Goal: Task Accomplishment & Management: Manage account settings

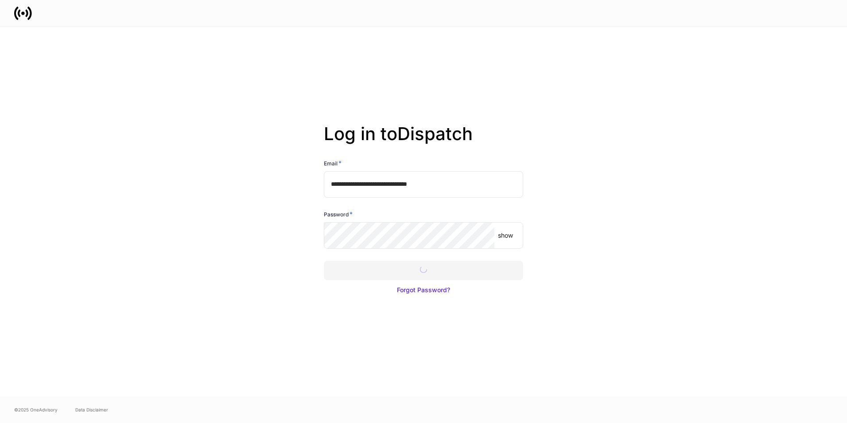
click at [432, 266] on div at bounding box center [423, 211] width 847 height 423
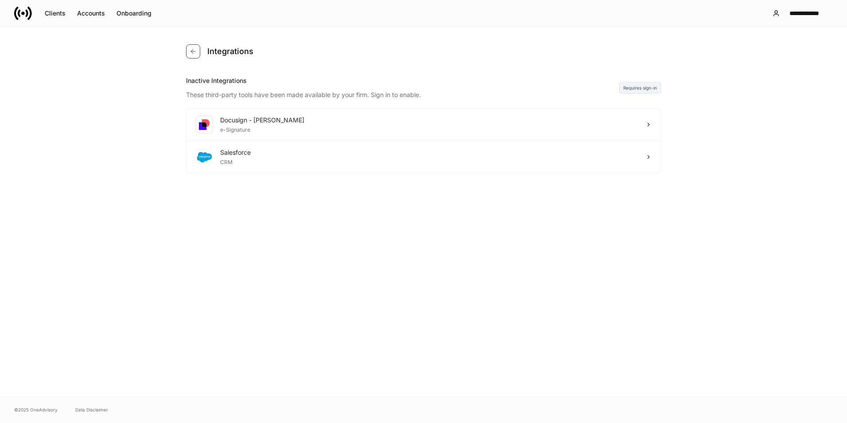
click at [199, 50] on button "button" at bounding box center [193, 51] width 14 height 14
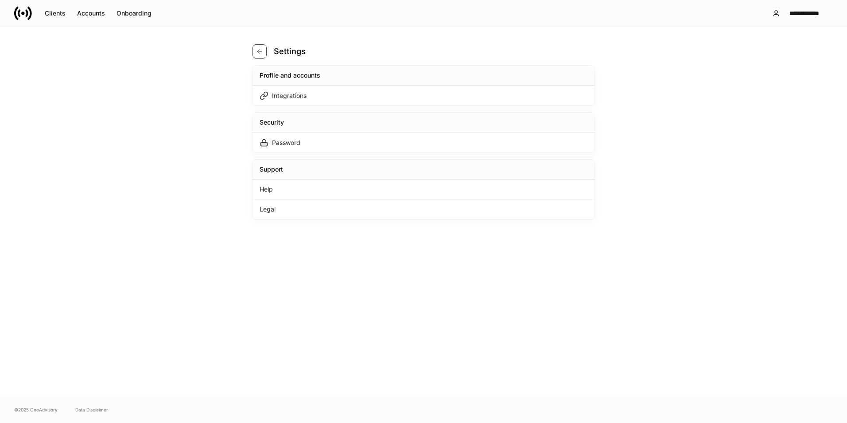
click at [259, 52] on icon "button" at bounding box center [259, 51] width 7 height 7
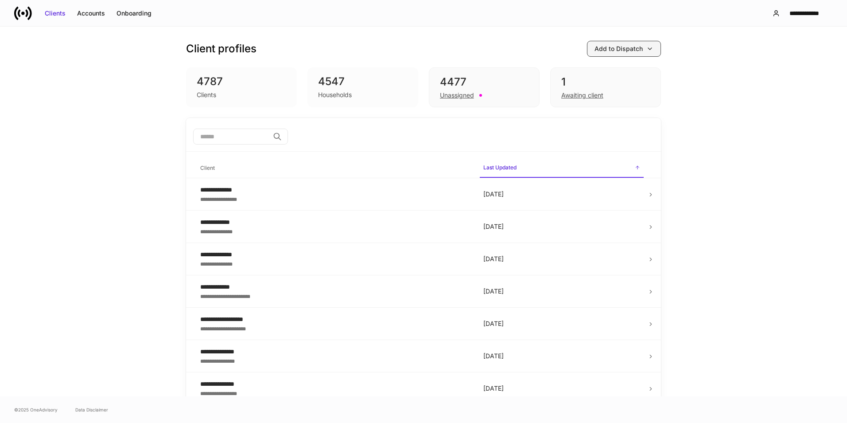
click at [628, 43] on button "Add to Dispatch" at bounding box center [624, 49] width 74 height 16
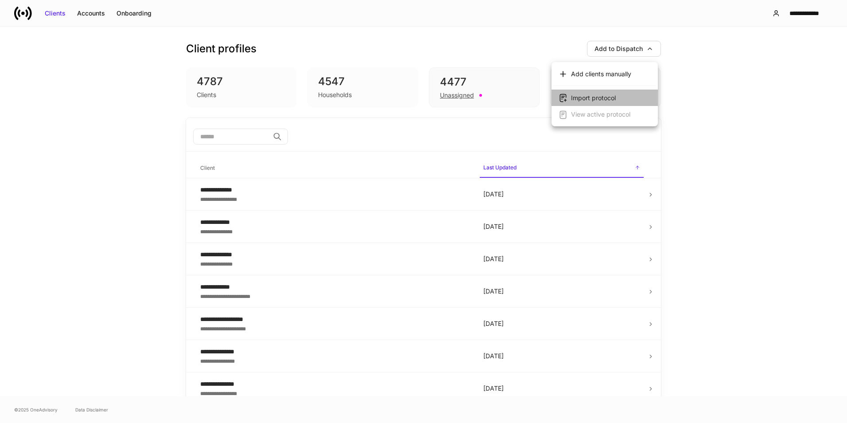
click at [610, 97] on div "Import protocol" at bounding box center [593, 98] width 45 height 9
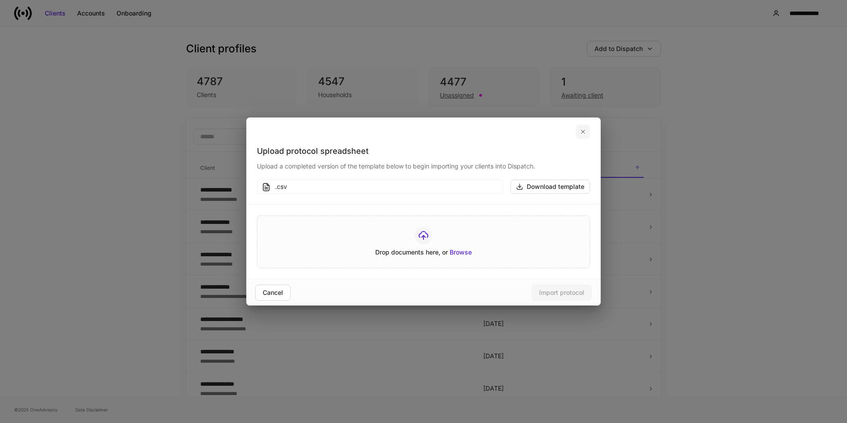
click at [580, 130] on icon "button" at bounding box center [583, 131] width 7 height 7
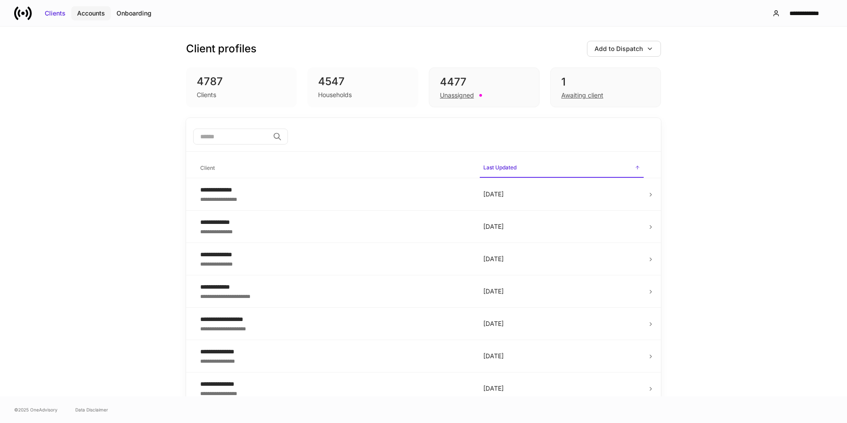
click at [89, 8] on button "Accounts" at bounding box center [90, 13] width 39 height 14
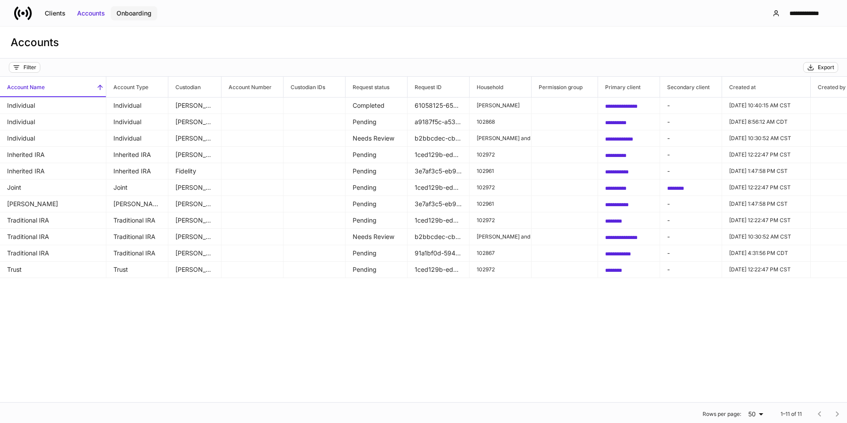
click at [136, 17] on div "Onboarding" at bounding box center [134, 13] width 35 height 9
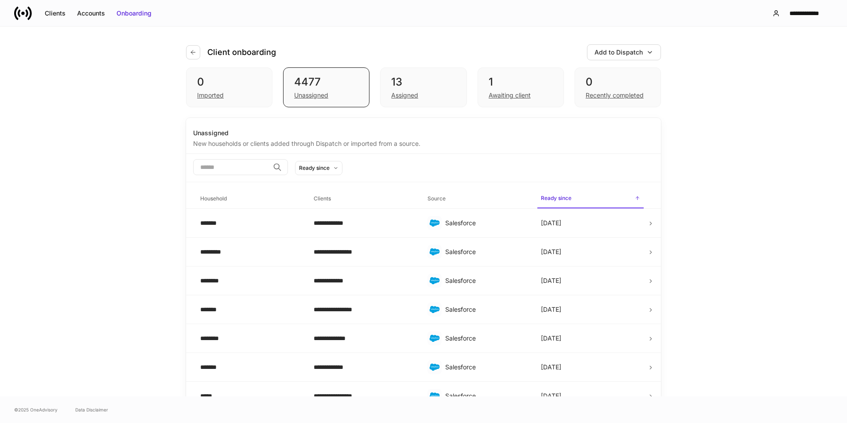
click at [258, 169] on input "search" at bounding box center [231, 167] width 76 height 16
type input "*"
click at [337, 167] on icon at bounding box center [336, 167] width 3 height 1
click at [359, 167] on div at bounding box center [423, 211] width 847 height 423
click at [226, 167] on input "search" at bounding box center [231, 167] width 76 height 16
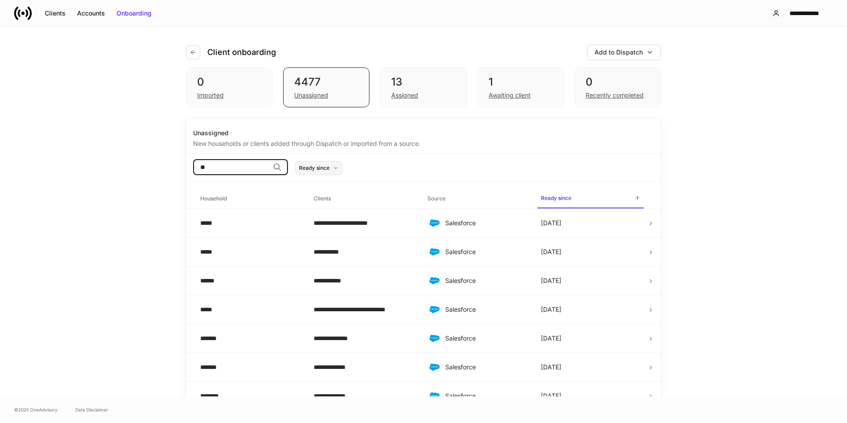
type input "*"
click at [738, 347] on div "**********" at bounding box center [423, 212] width 847 height 370
click at [648, 225] on icon at bounding box center [651, 223] width 6 height 6
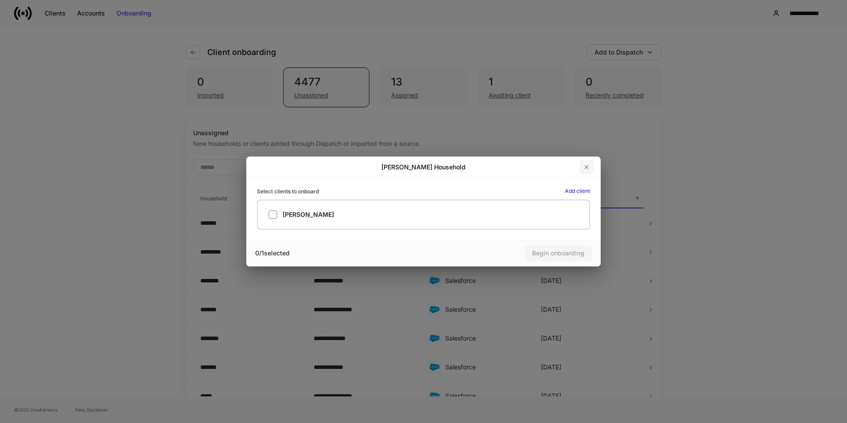
click at [589, 168] on icon "button" at bounding box center [586, 167] width 7 height 7
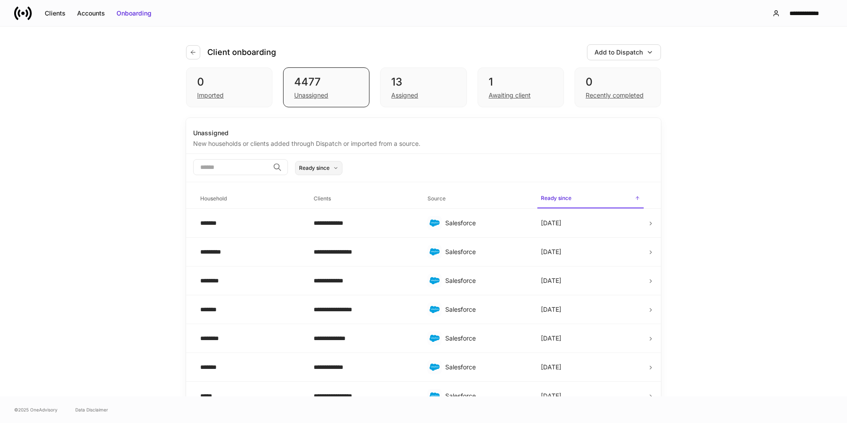
click at [233, 168] on input "search" at bounding box center [231, 167] width 76 height 16
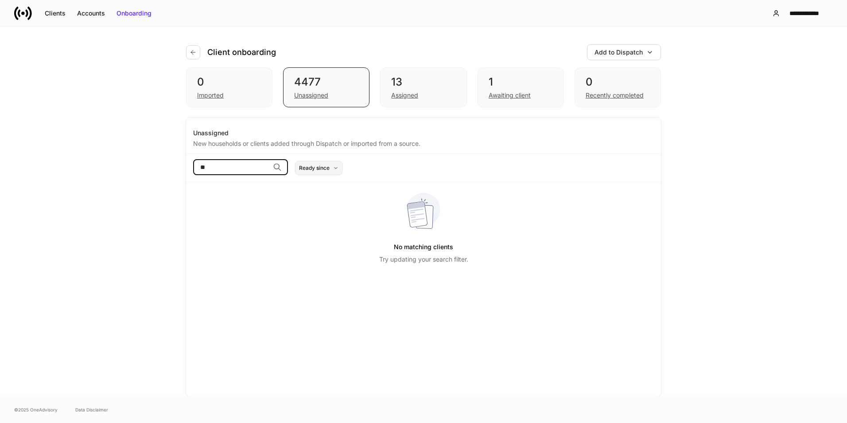
type input "*"
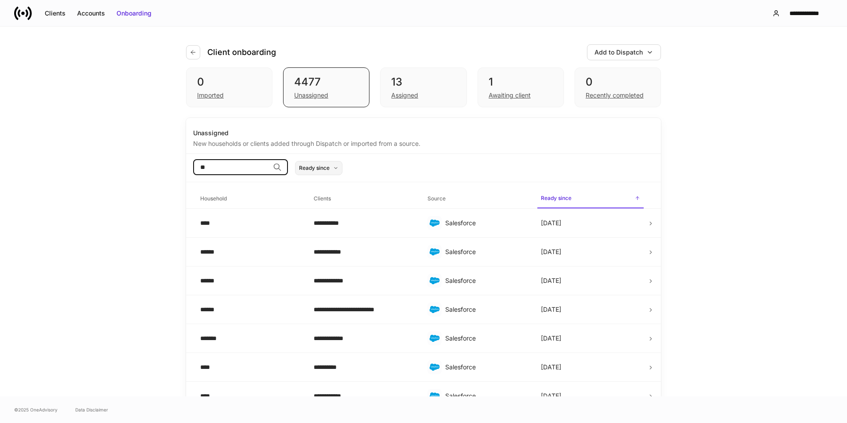
type input "*"
click at [78, 200] on div "**********" at bounding box center [423, 212] width 847 height 370
click at [408, 72] on div "13 Assigned" at bounding box center [423, 87] width 86 height 40
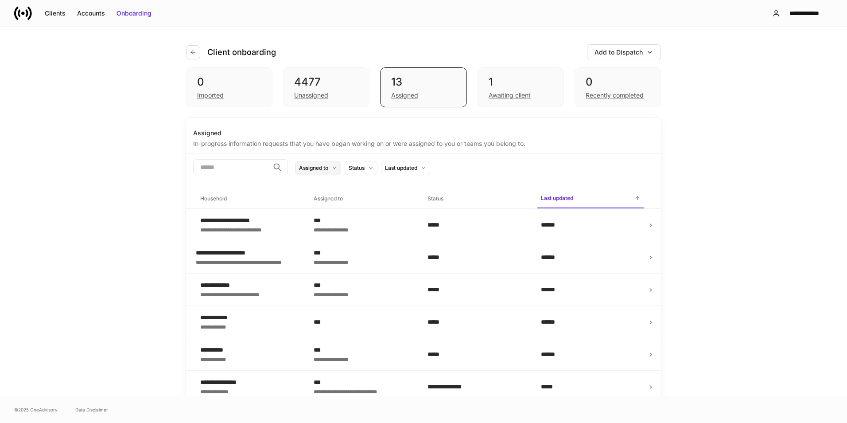
click at [328, 167] on div "Assigned to" at bounding box center [313, 168] width 29 height 8
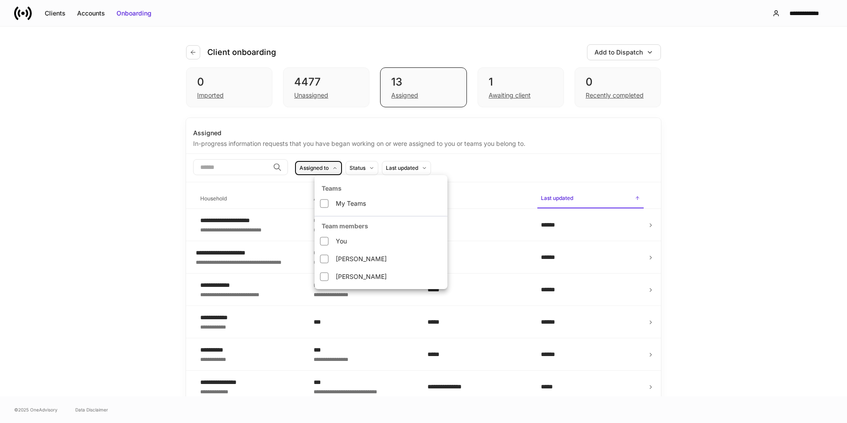
click at [335, 167] on div at bounding box center [423, 211] width 847 height 423
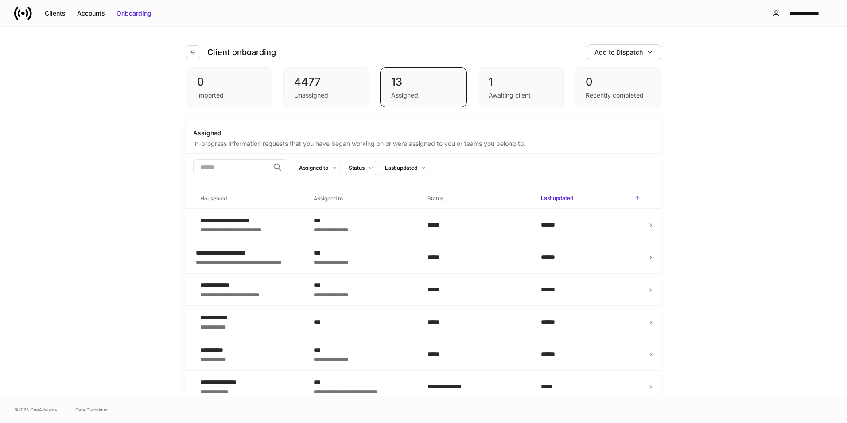
click at [378, 165] on button "Status" at bounding box center [361, 168] width 33 height 14
click at [386, 165] on div at bounding box center [423, 211] width 847 height 423
click at [418, 168] on div "Last updated" at bounding box center [401, 168] width 32 height 8
click at [430, 168] on div at bounding box center [423, 211] width 847 height 423
click at [336, 96] on div "Unassigned" at bounding box center [326, 94] width 64 height 11
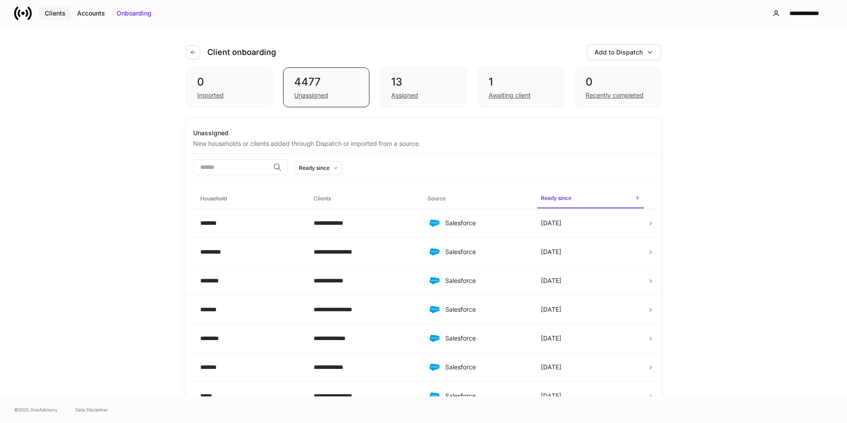
click at [54, 18] on button "Clients" at bounding box center [55, 13] width 32 height 14
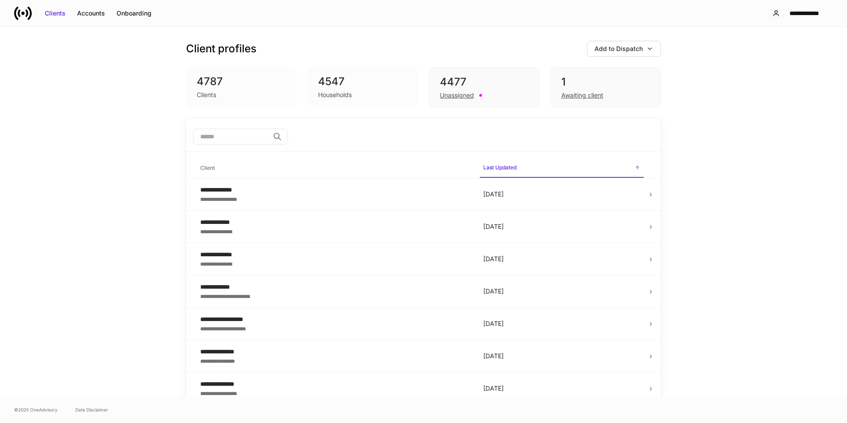
click at [236, 135] on input "search" at bounding box center [231, 137] width 76 height 16
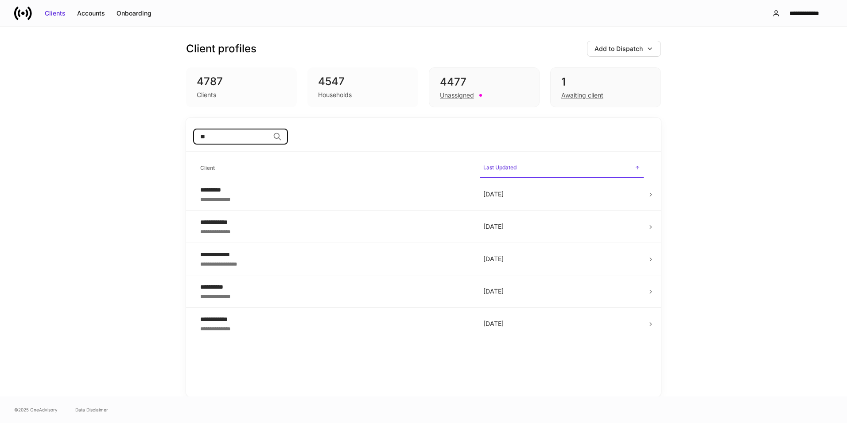
type input "*"
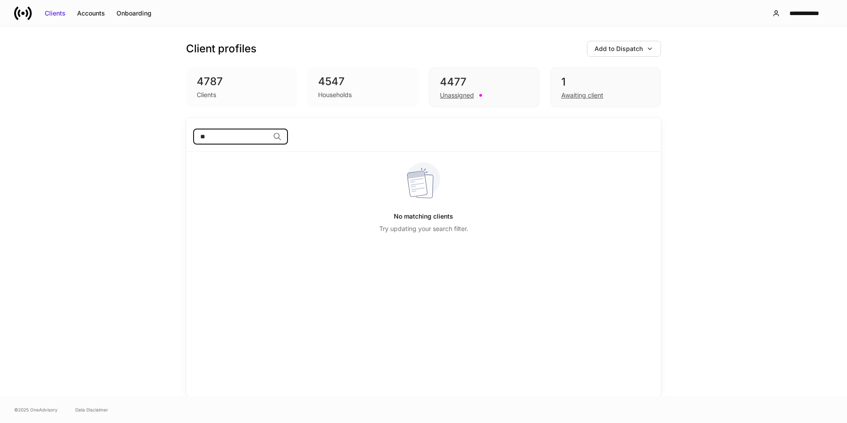
type input "*"
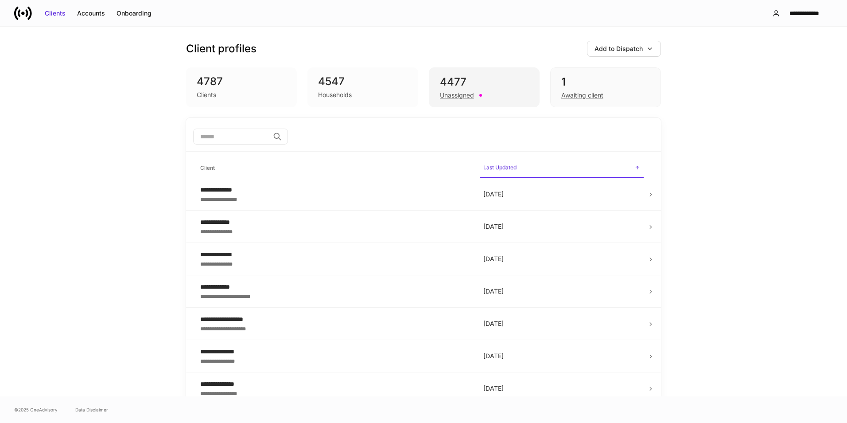
click at [457, 94] on div "Unassigned" at bounding box center [457, 95] width 34 height 9
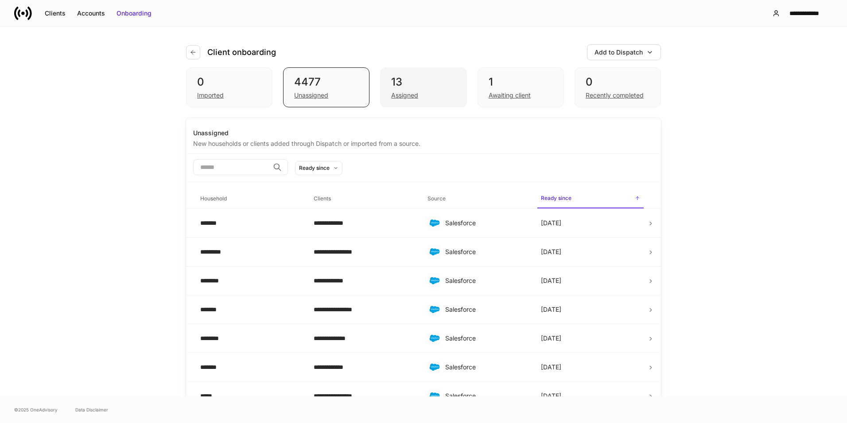
click at [404, 92] on div "Assigned" at bounding box center [404, 95] width 27 height 9
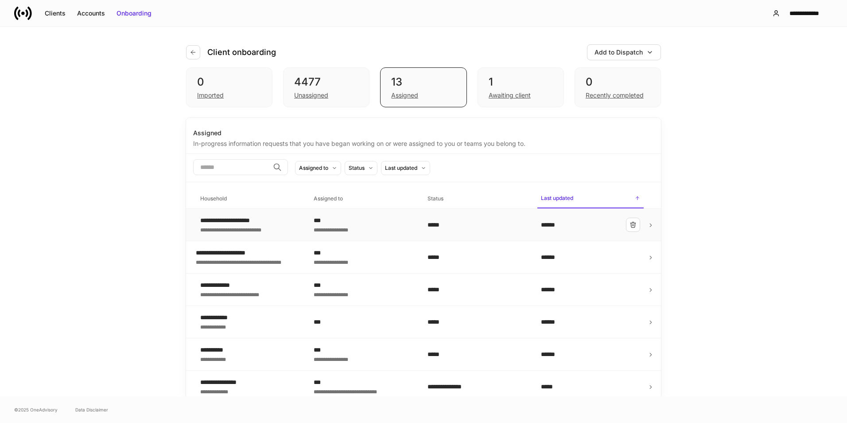
click at [234, 226] on div "**********" at bounding box center [236, 229] width 72 height 9
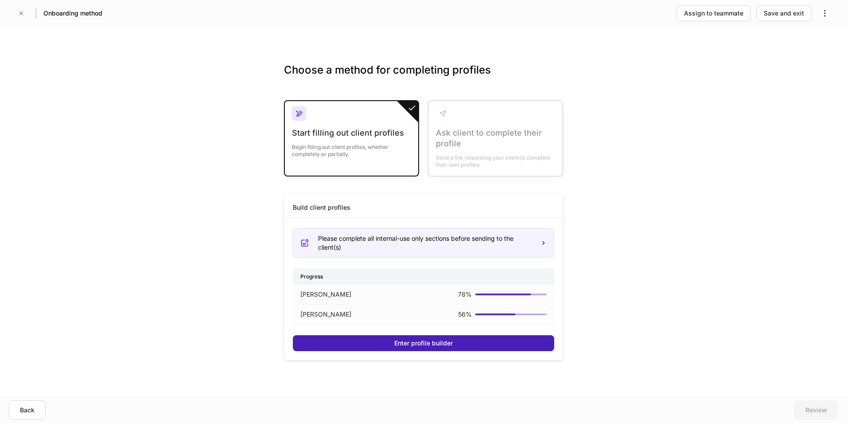
click at [408, 346] on div "Enter profile builder" at bounding box center [423, 343] width 59 height 9
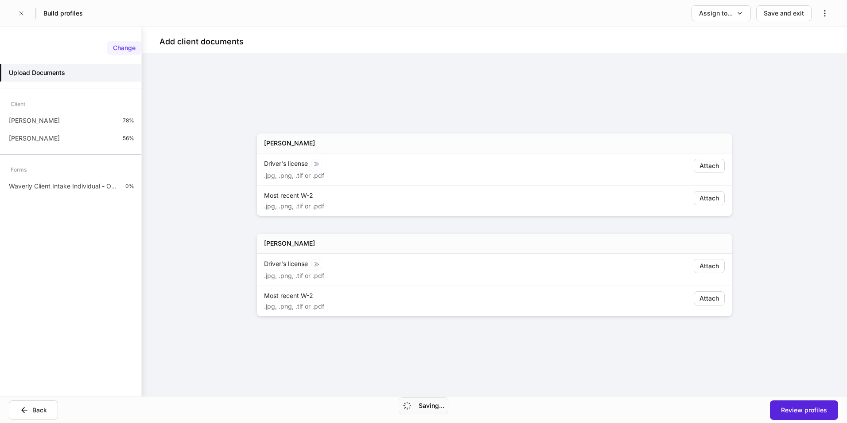
click at [126, 48] on div "Change" at bounding box center [124, 47] width 23 height 9
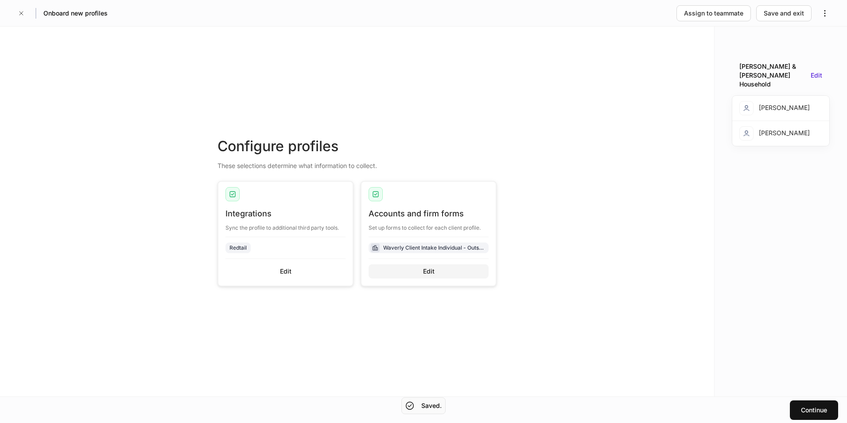
click at [427, 265] on button "Edit" at bounding box center [429, 271] width 120 height 14
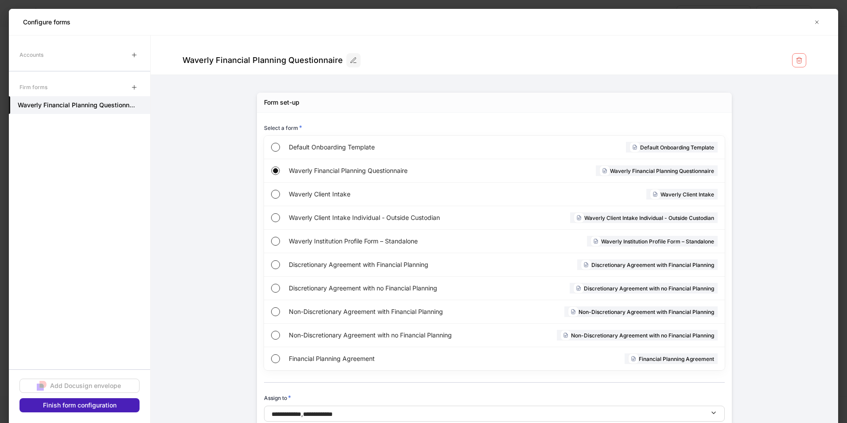
click at [82, 407] on div "Finish form configuration" at bounding box center [80, 405] width 74 height 9
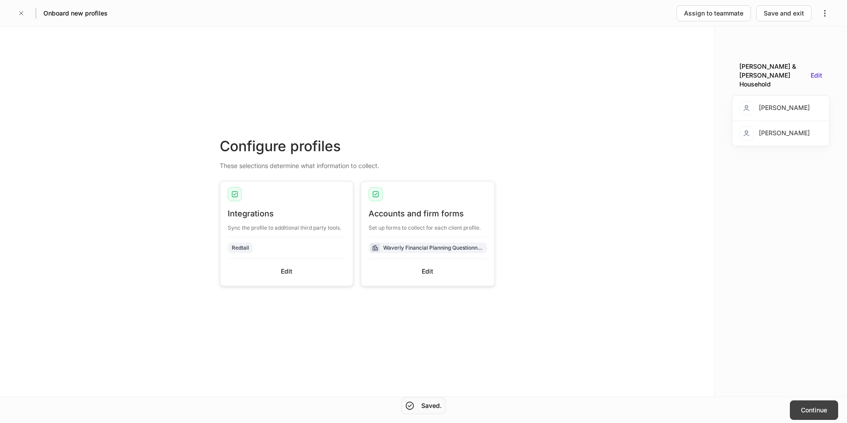
click at [813, 406] on div "Continue" at bounding box center [814, 410] width 26 height 9
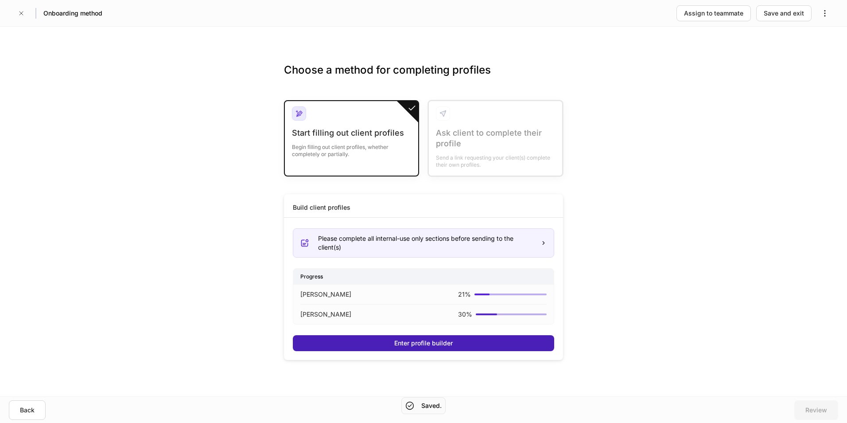
click at [435, 345] on div "Enter profile builder" at bounding box center [423, 343] width 59 height 9
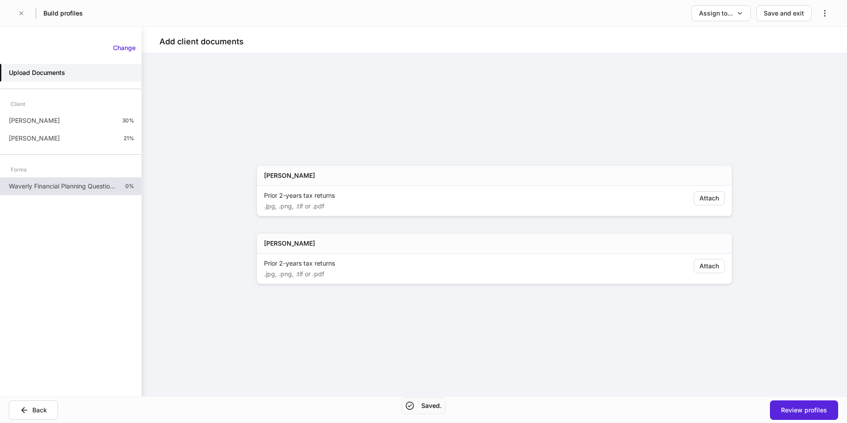
click at [40, 187] on p "Waverly Financial Planning Questionnaire" at bounding box center [63, 186] width 109 height 9
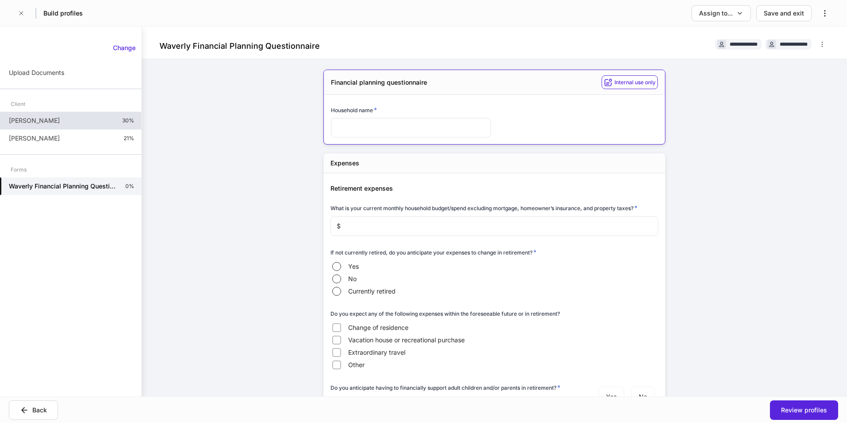
click at [43, 119] on p "Ashley Tucker" at bounding box center [34, 120] width 51 height 9
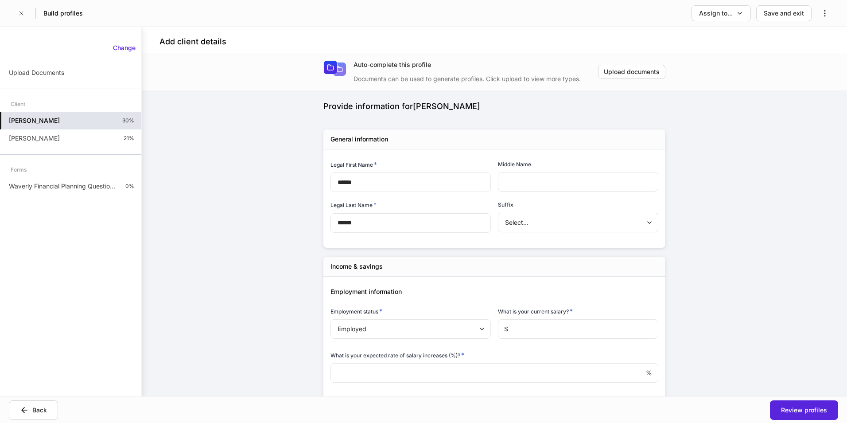
type input "******"
click at [127, 47] on div "Change" at bounding box center [124, 47] width 23 height 9
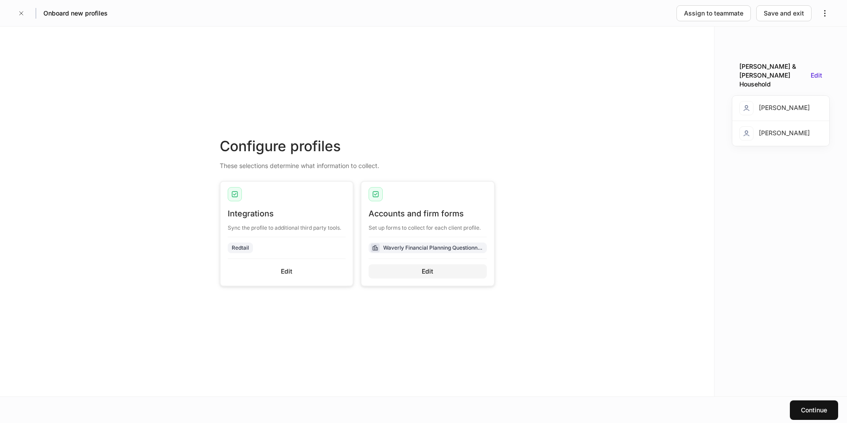
click at [428, 269] on div "Edit" at bounding box center [428, 271] width 12 height 9
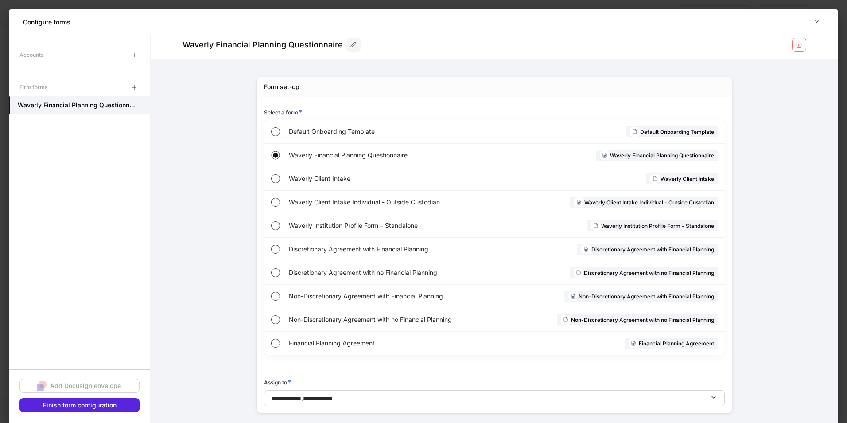
scroll to position [23, 0]
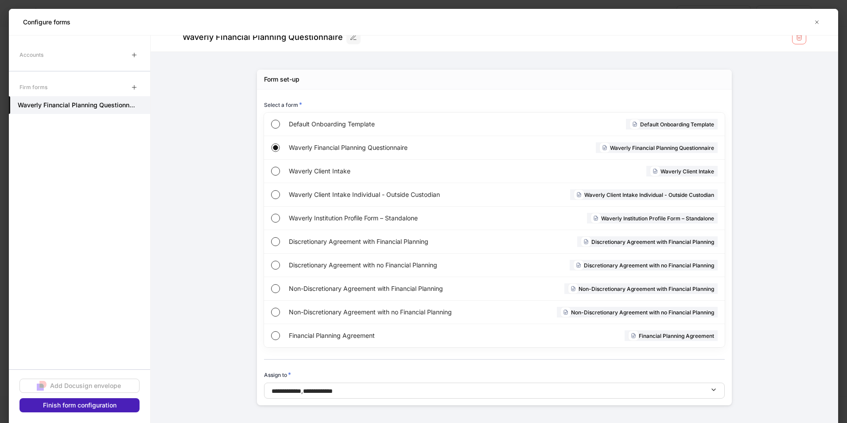
click at [81, 404] on div "Finish form configuration" at bounding box center [80, 405] width 74 height 9
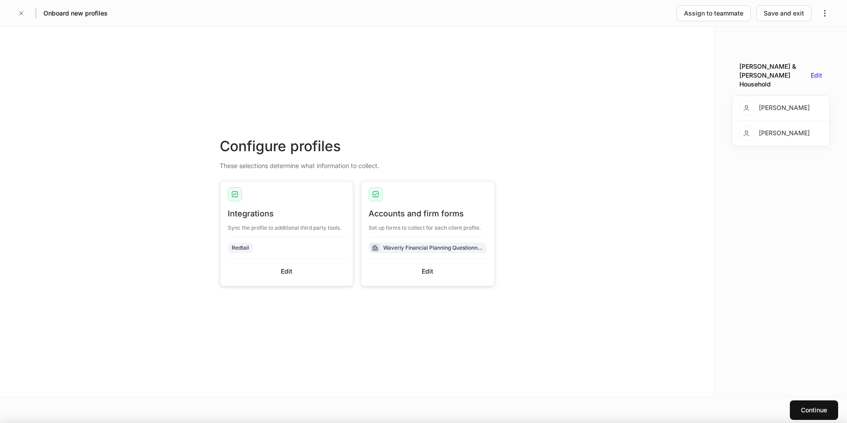
scroll to position [14, 0]
click at [424, 274] on div "Edit" at bounding box center [428, 271] width 12 height 9
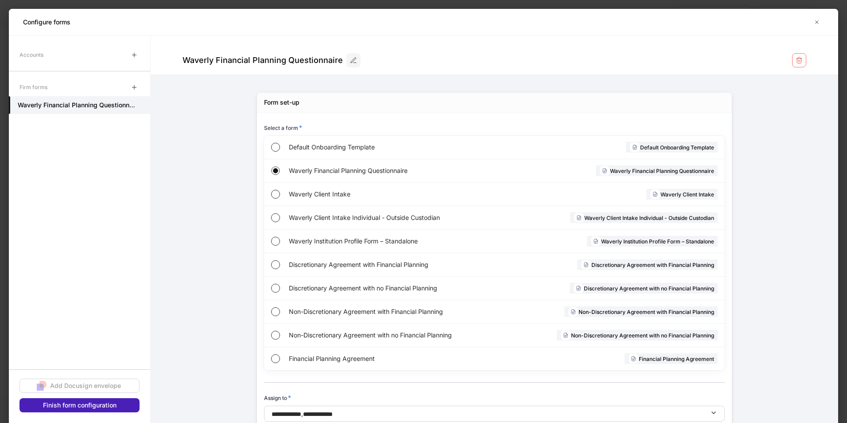
click at [79, 407] on div "Finish form configuration" at bounding box center [80, 405] width 74 height 9
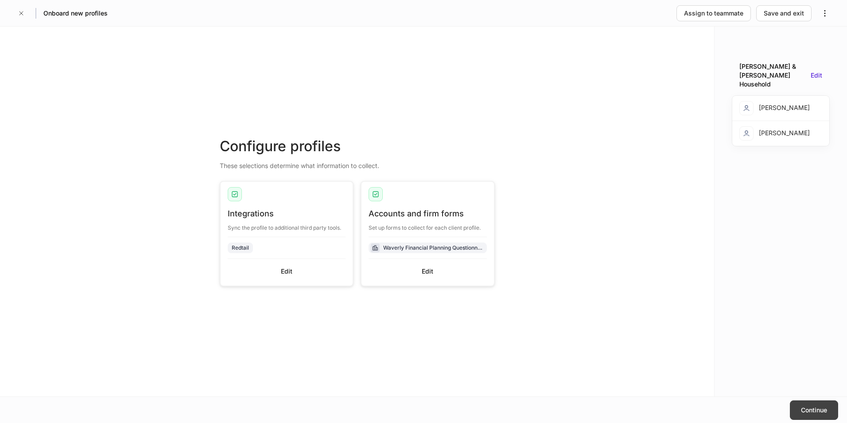
click at [822, 400] on button "Continue" at bounding box center [814, 410] width 48 height 20
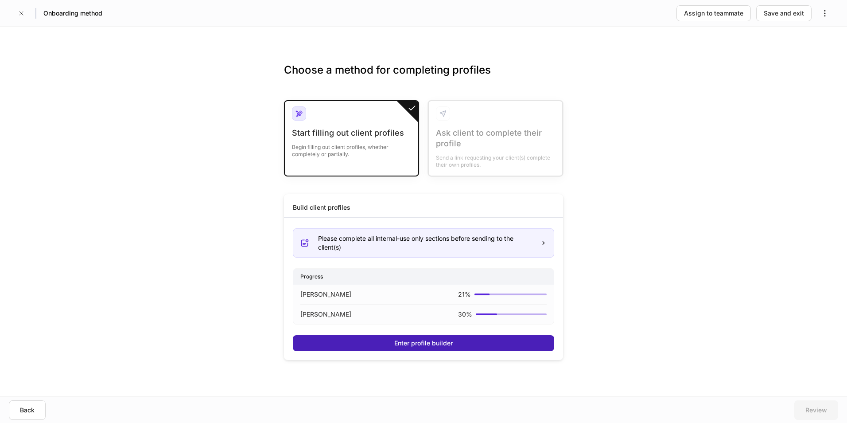
click at [418, 340] on div "Enter profile builder" at bounding box center [423, 343] width 59 height 9
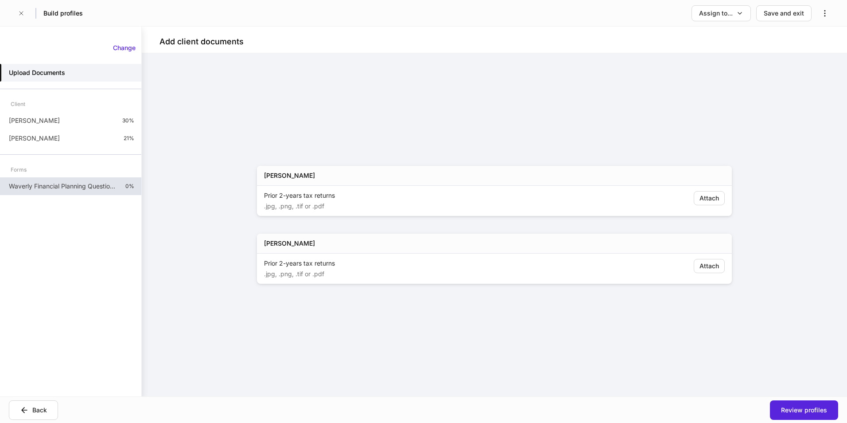
click at [87, 189] on p "Waverly Financial Planning Questionnaire" at bounding box center [63, 186] width 109 height 9
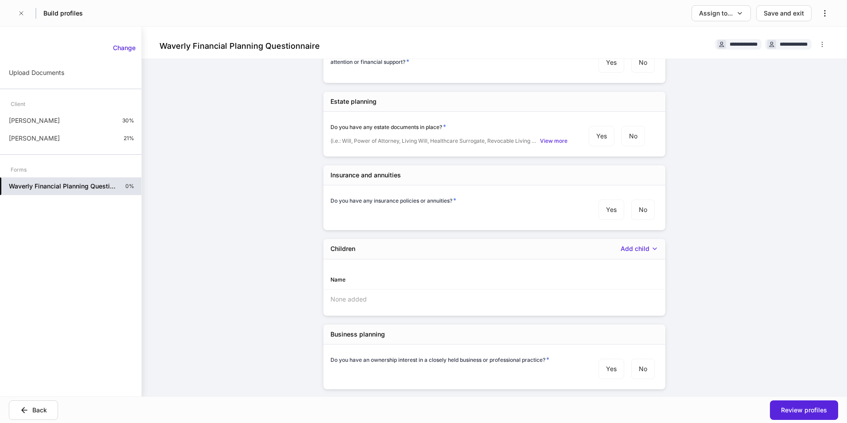
scroll to position [488, 0]
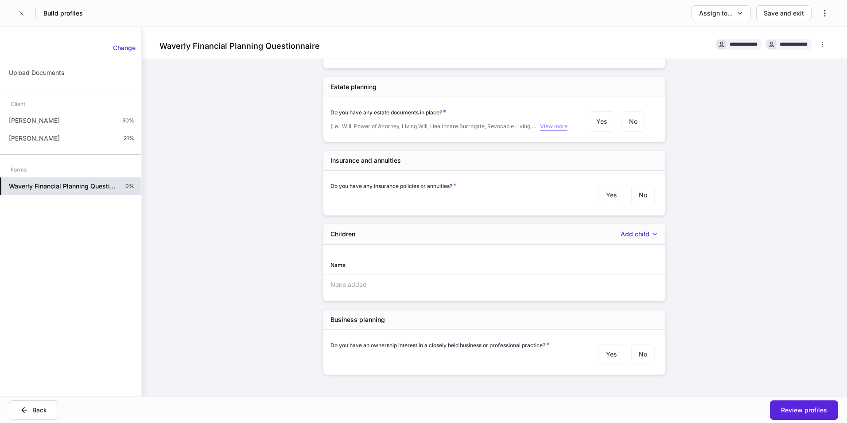
click at [554, 128] on div "View more" at bounding box center [553, 126] width 27 height 9
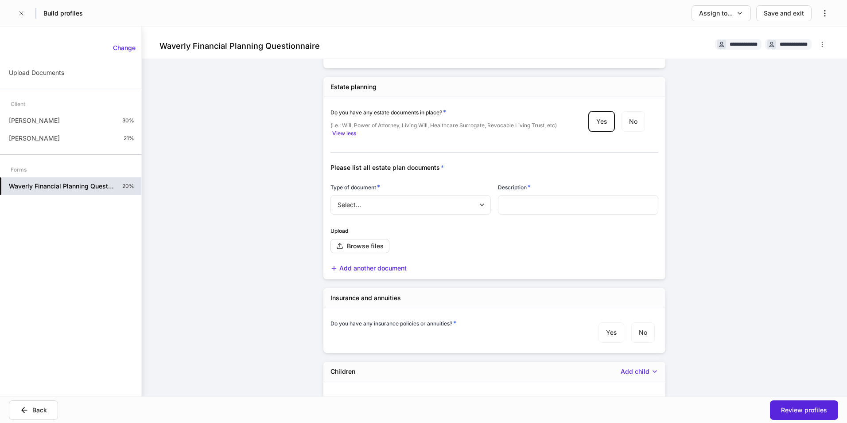
click at [367, 207] on body "**********" at bounding box center [423, 211] width 847 height 423
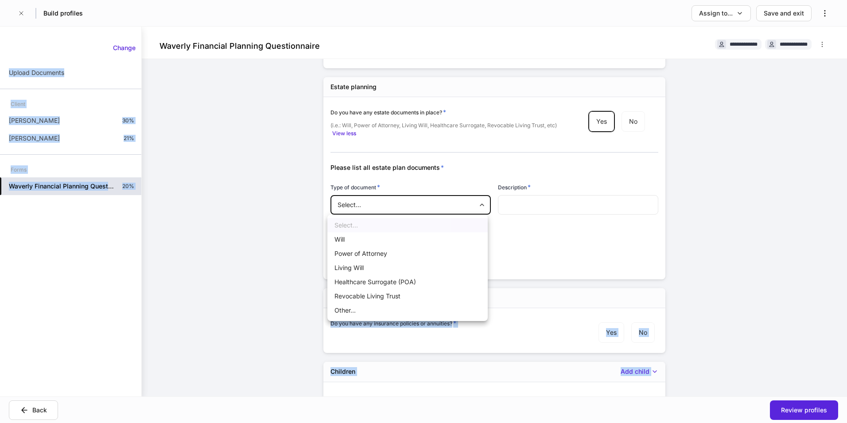
click at [847, 261] on html "**********" at bounding box center [423, 211] width 847 height 423
drag, startPoint x: 849, startPoint y: 261, endPoint x: 718, endPoint y: 265, distance: 131.3
click at [718, 265] on div at bounding box center [423, 211] width 847 height 423
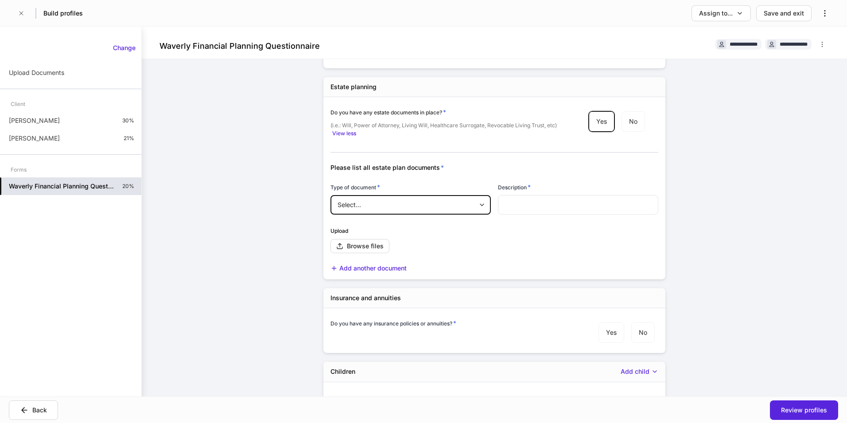
click at [514, 208] on input "text" at bounding box center [578, 205] width 160 height 20
click at [753, 248] on div "**********" at bounding box center [495, 212] width 706 height 370
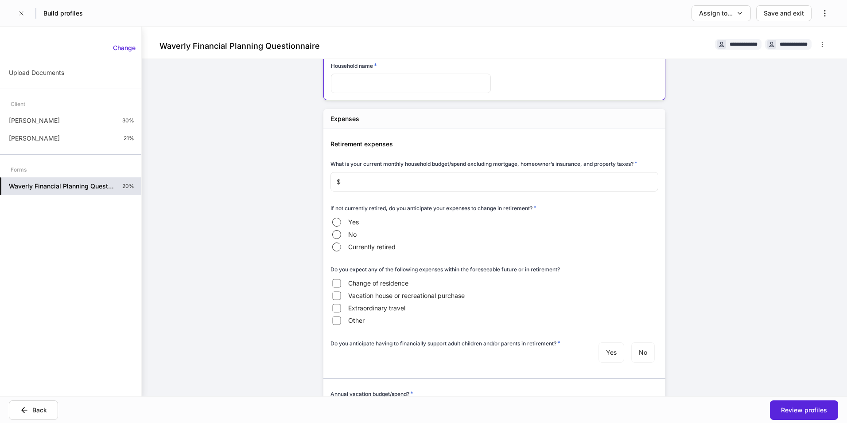
scroll to position [0, 0]
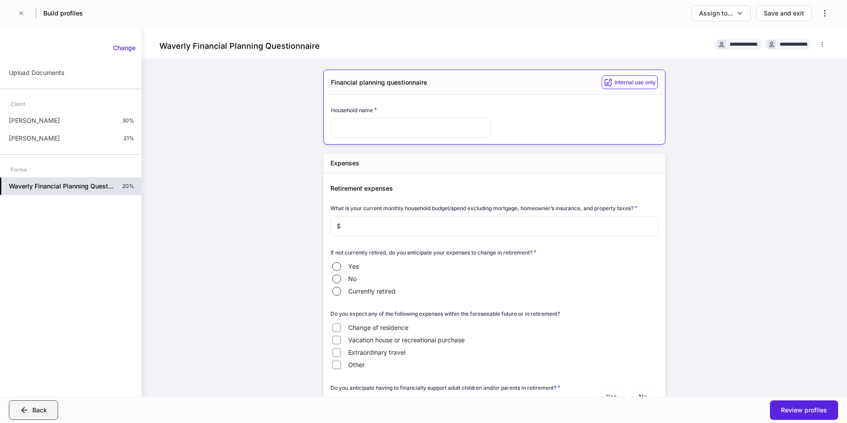
click at [43, 412] on div "Back" at bounding box center [39, 410] width 15 height 9
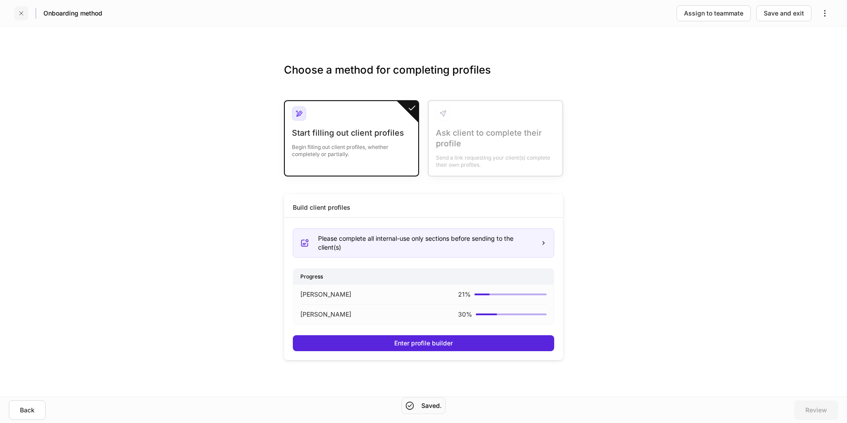
click at [19, 13] on icon "button" at bounding box center [21, 13] width 7 height 7
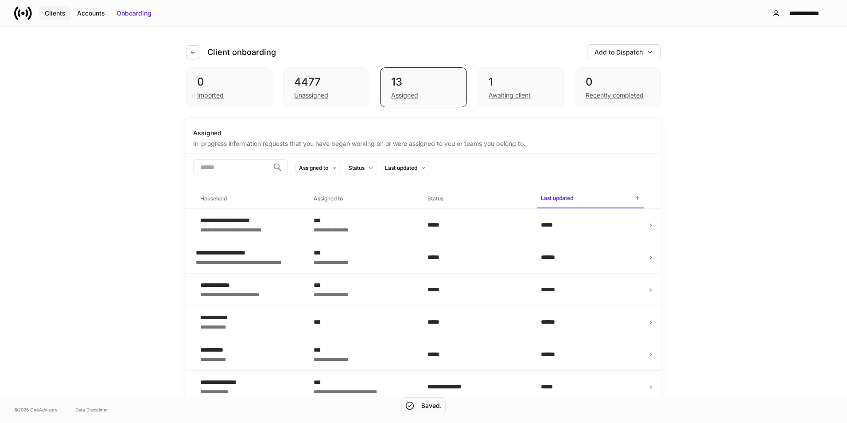
click at [51, 16] on div "Clients" at bounding box center [55, 13] width 21 height 9
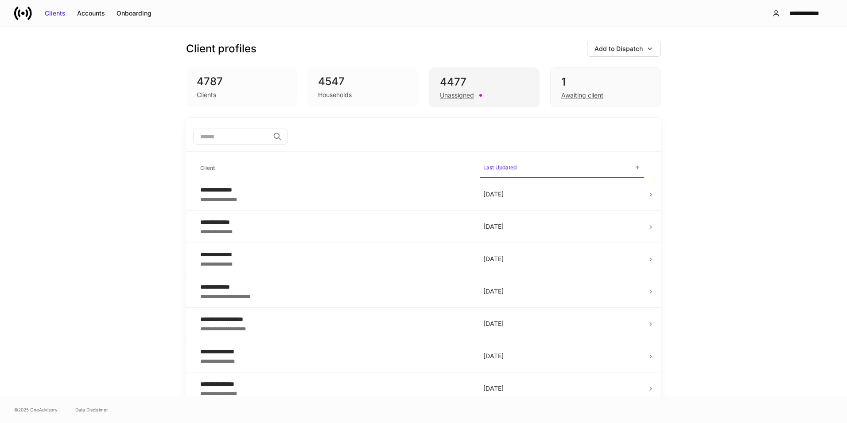
click at [461, 97] on div "Unassigned" at bounding box center [457, 95] width 34 height 9
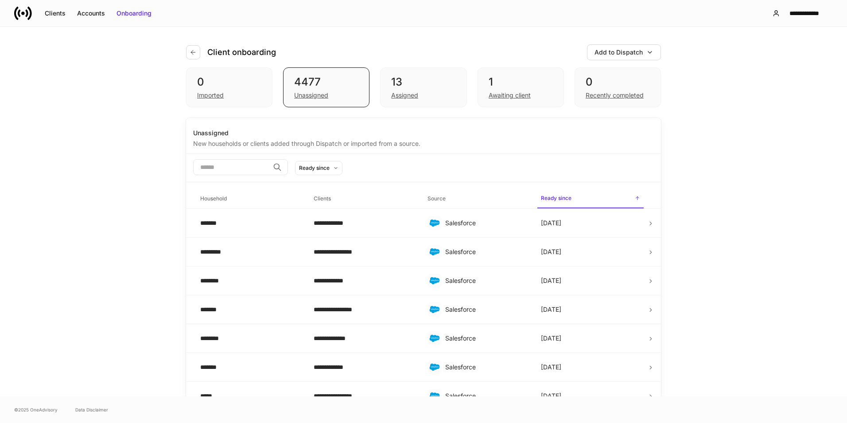
click at [237, 167] on input "search" at bounding box center [231, 167] width 76 height 16
click at [261, 165] on input "search" at bounding box center [231, 167] width 76 height 16
click at [54, 10] on div "Clients" at bounding box center [55, 13] width 21 height 9
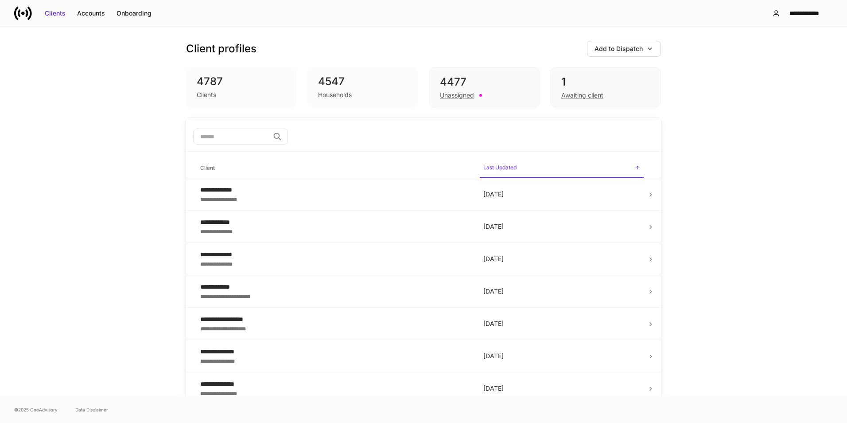
click at [221, 141] on input "search" at bounding box center [231, 137] width 76 height 16
click at [221, 140] on input "search" at bounding box center [231, 137] width 76 height 16
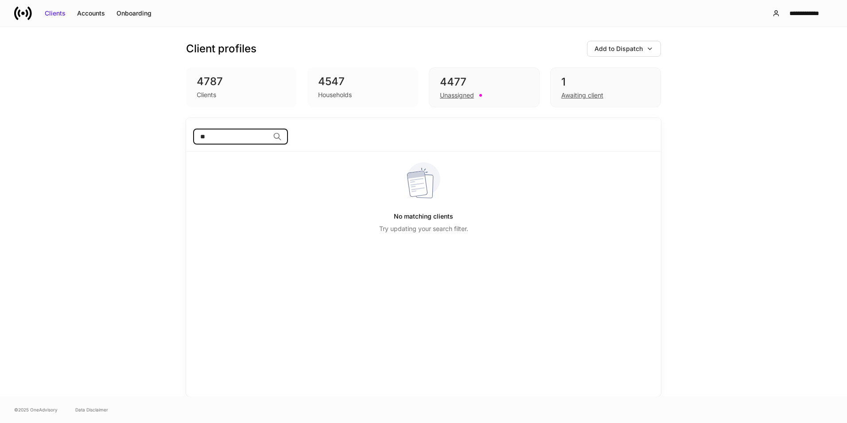
type input "*"
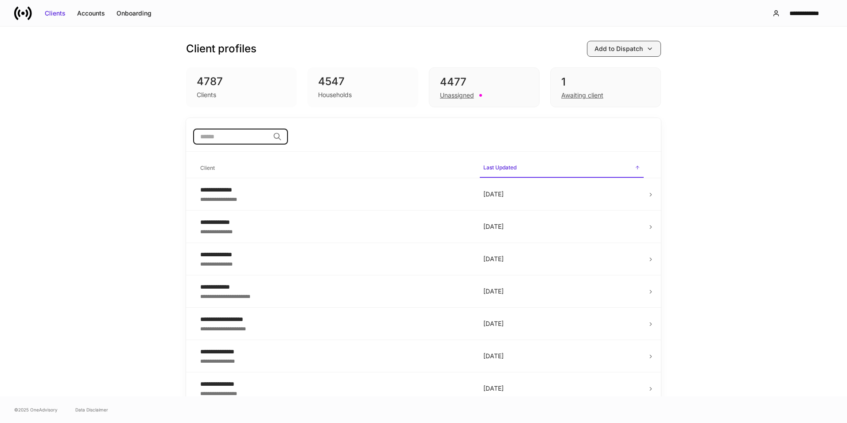
click at [642, 47] on div "Add to Dispatch" at bounding box center [624, 48] width 59 height 9
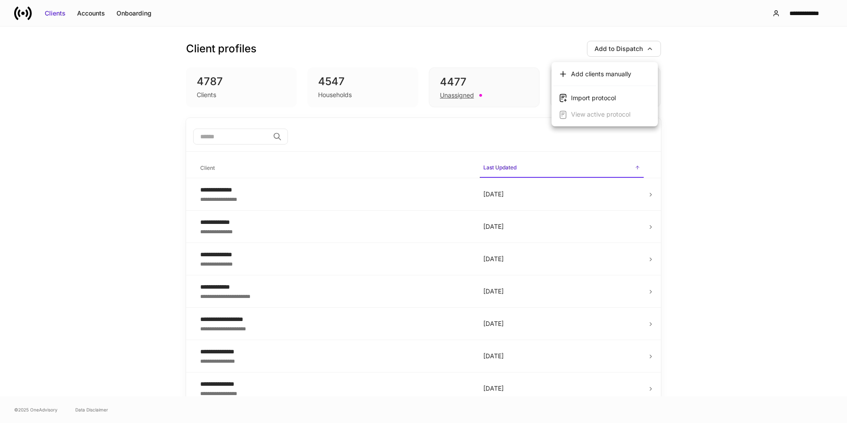
click at [240, 135] on div at bounding box center [423, 211] width 847 height 423
click at [235, 141] on input "search" at bounding box center [231, 137] width 76 height 16
click at [229, 137] on input "search" at bounding box center [231, 137] width 76 height 16
click at [109, 198] on div "**********" at bounding box center [423, 212] width 847 height 370
click at [233, 289] on div "**********" at bounding box center [334, 286] width 269 height 9
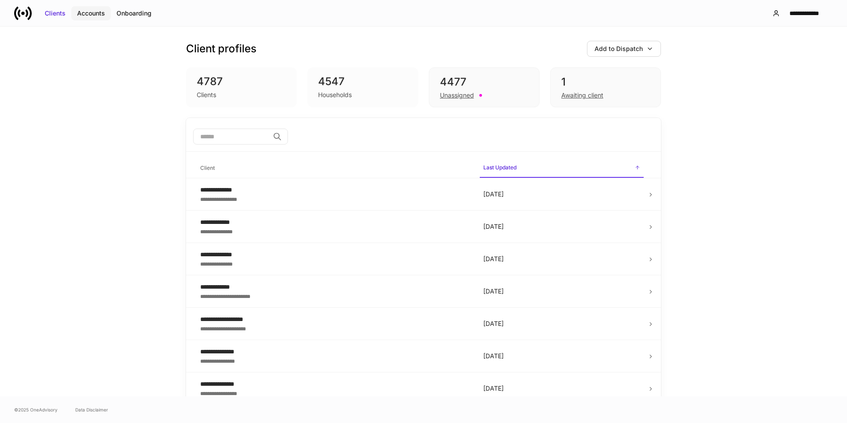
click at [89, 10] on div "Accounts" at bounding box center [91, 13] width 28 height 9
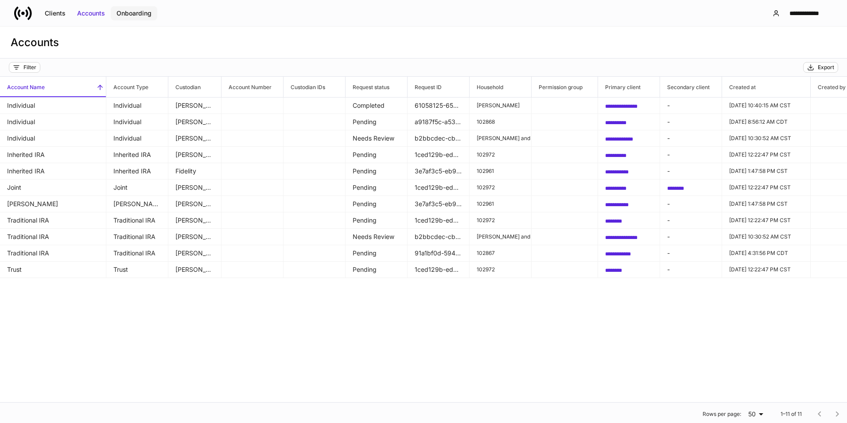
click at [136, 14] on div "Onboarding" at bounding box center [134, 13] width 35 height 9
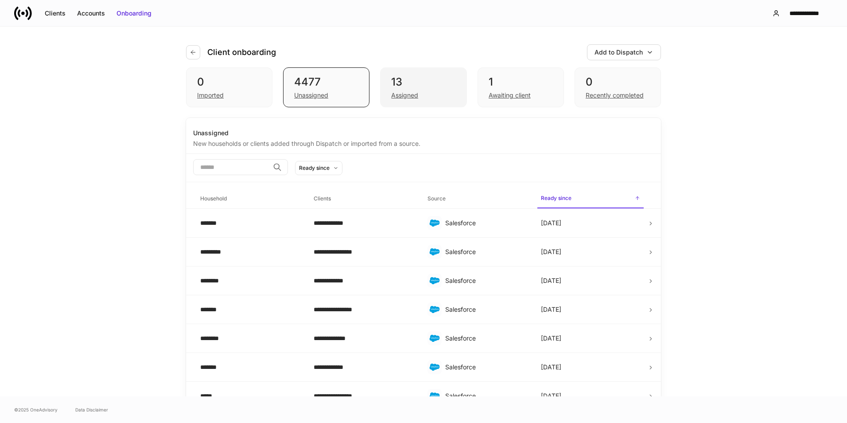
click at [409, 94] on div "Assigned" at bounding box center [404, 95] width 27 height 9
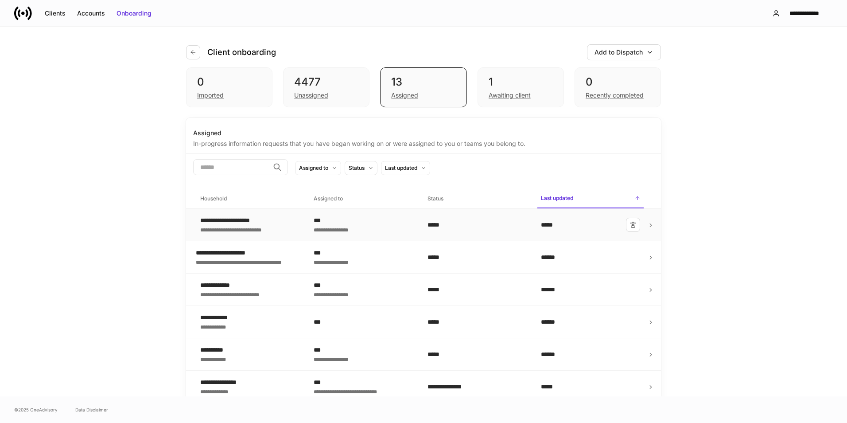
click at [242, 228] on div "**********" at bounding box center [236, 229] width 72 height 9
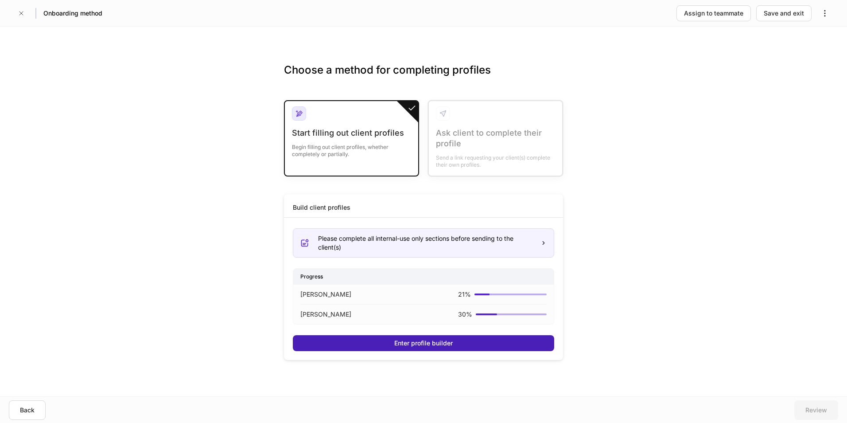
click at [422, 340] on div "Enter profile builder" at bounding box center [423, 343] width 59 height 9
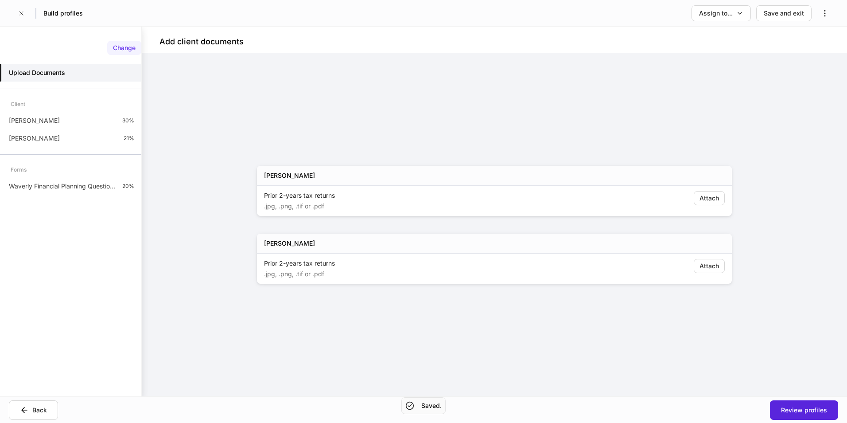
click at [126, 52] on div "Change" at bounding box center [124, 47] width 23 height 9
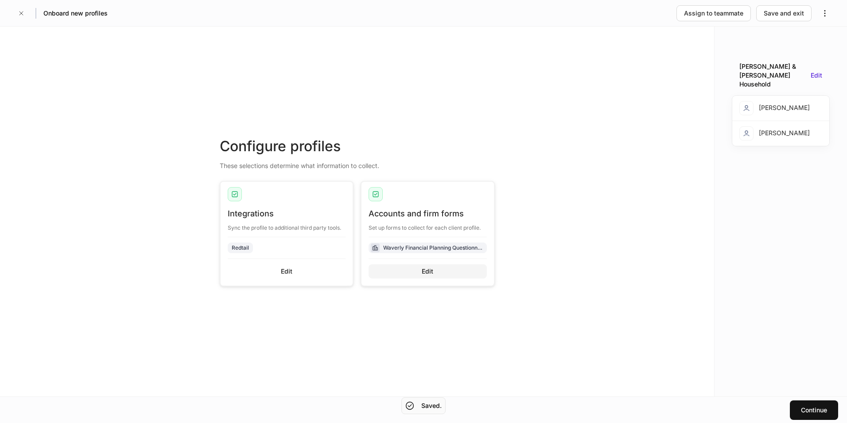
click at [442, 271] on button "Edit" at bounding box center [428, 271] width 118 height 14
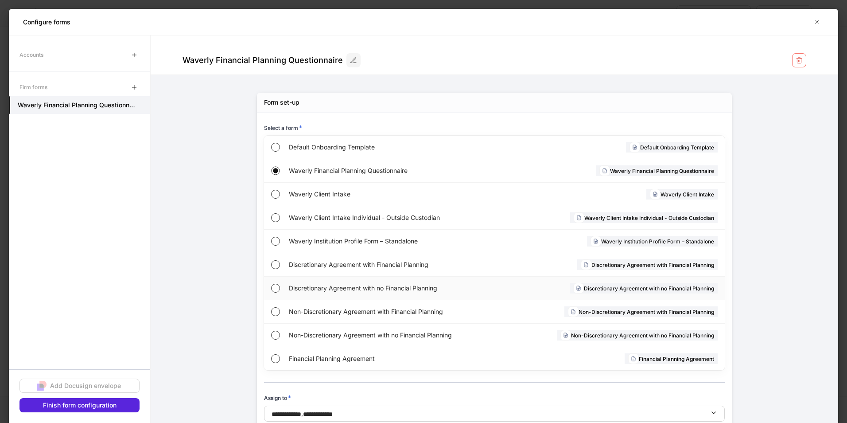
scroll to position [23, 0]
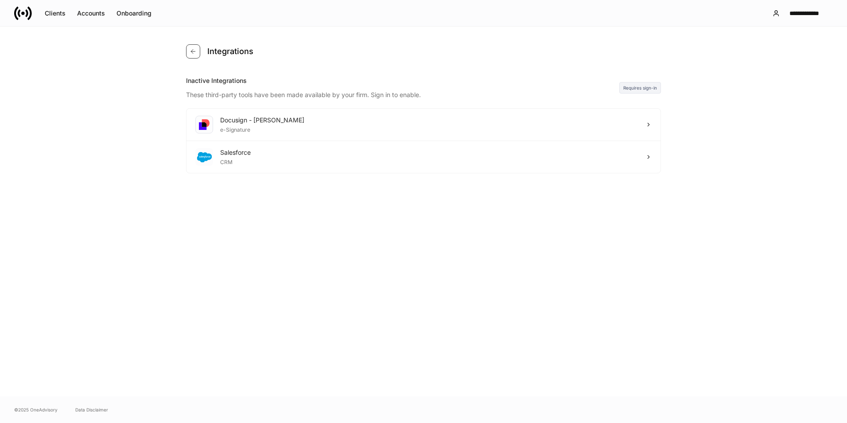
click at [191, 47] on button "button" at bounding box center [193, 51] width 14 height 14
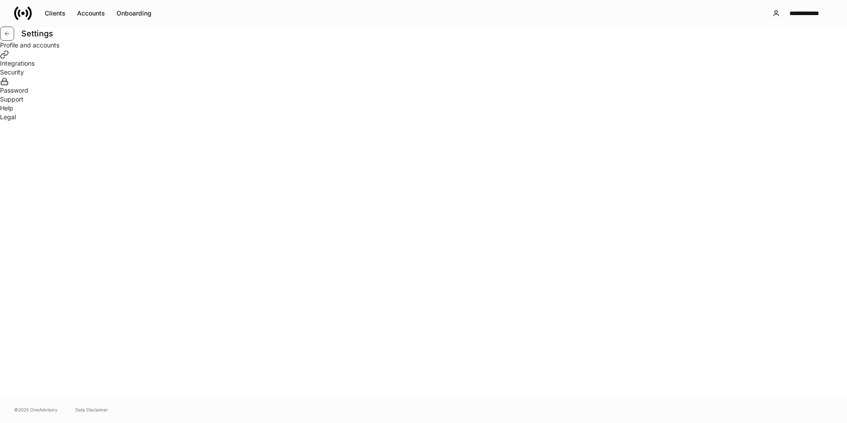
click at [11, 37] on icon "button" at bounding box center [7, 33] width 7 height 7
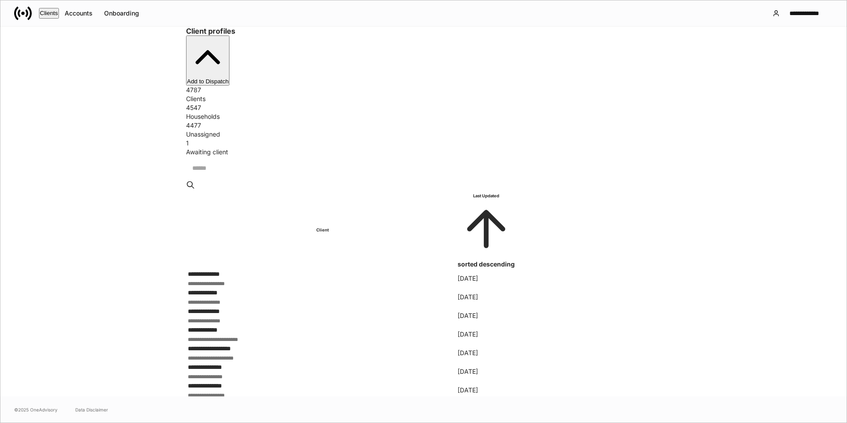
click at [240, 156] on input "search" at bounding box center [426, 167] width 481 height 23
click at [55, 8] on button "Clients" at bounding box center [49, 13] width 20 height 11
click at [243, 156] on input "search" at bounding box center [426, 167] width 481 height 23
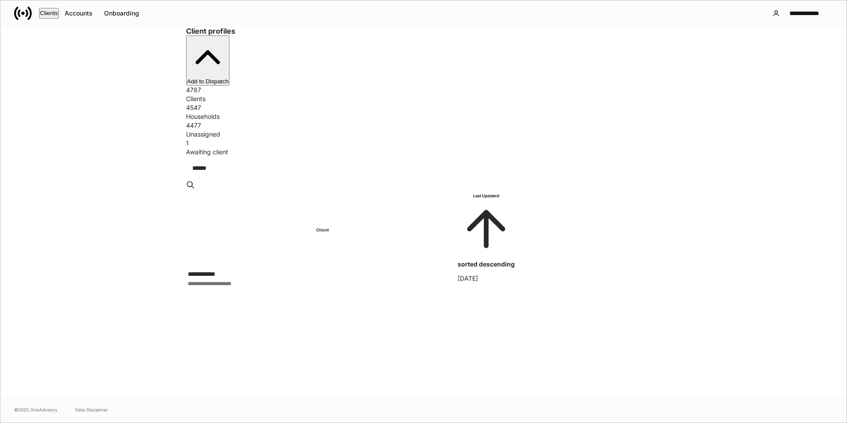
type input "******"
click at [269, 278] on div "**********" at bounding box center [322, 282] width 269 height 9
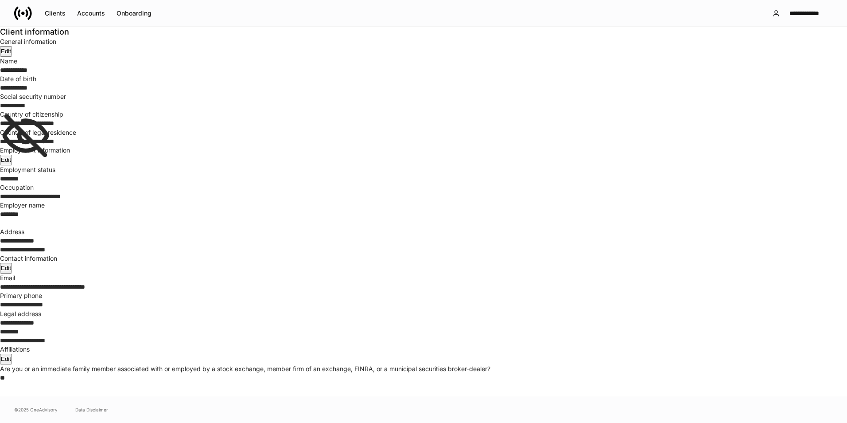
click at [6, 422] on icon "button" at bounding box center [5, 427] width 4 height 4
click at [60, 14] on div "Clients" at bounding box center [55, 13] width 21 height 9
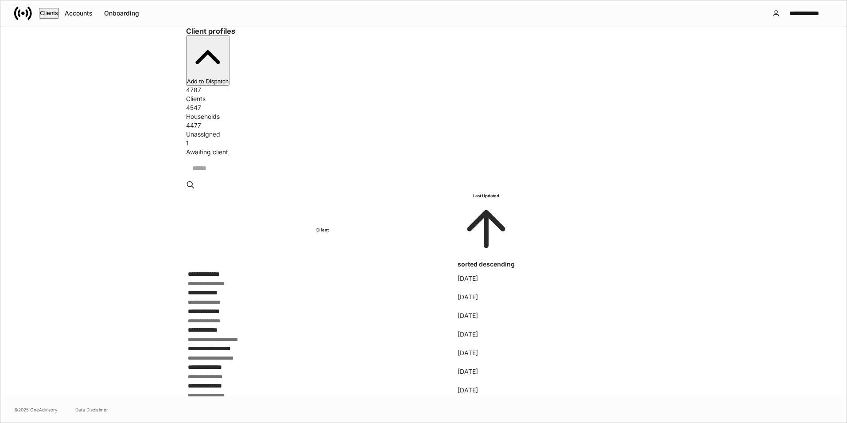
click at [246, 156] on div "​" at bounding box center [423, 173] width 475 height 34
click at [249, 156] on input "search" at bounding box center [426, 167] width 481 height 23
click at [210, 94] on div "Clients" at bounding box center [423, 98] width 475 height 9
click at [265, 156] on input "search" at bounding box center [426, 167] width 481 height 23
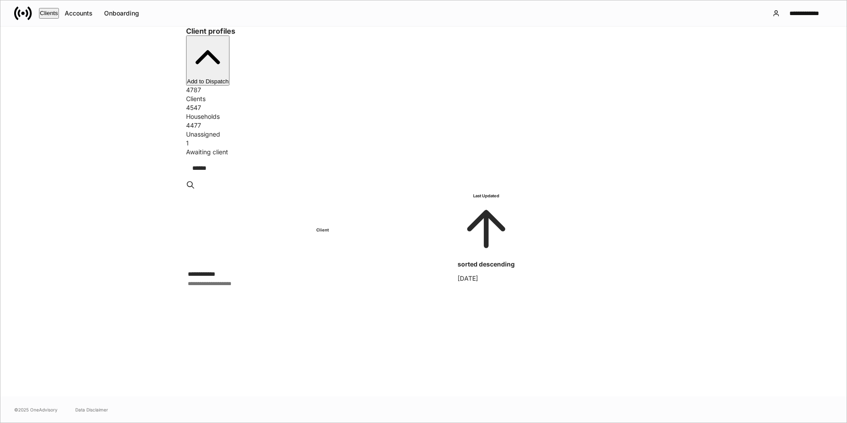
type input "******"
click at [312, 269] on div "**********" at bounding box center [322, 273] width 269 height 9
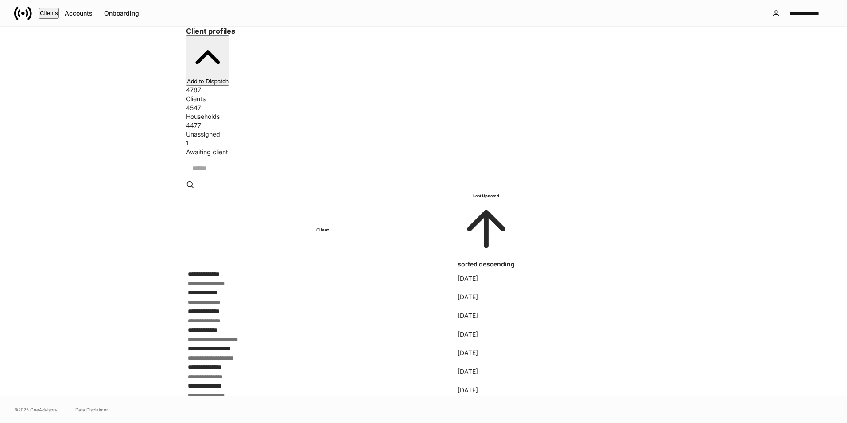
click at [244, 156] on input "search" at bounding box center [426, 167] width 481 height 23
click at [242, 156] on input "search" at bounding box center [426, 167] width 481 height 23
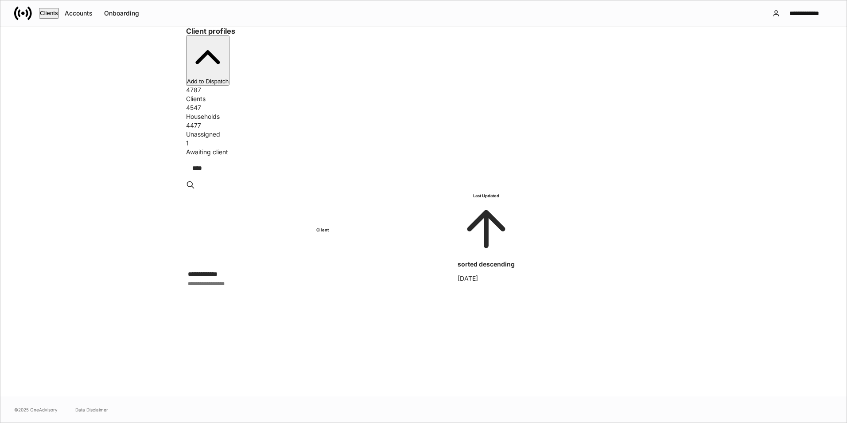
type input "****"
click at [232, 278] on div "**********" at bounding box center [322, 282] width 269 height 9
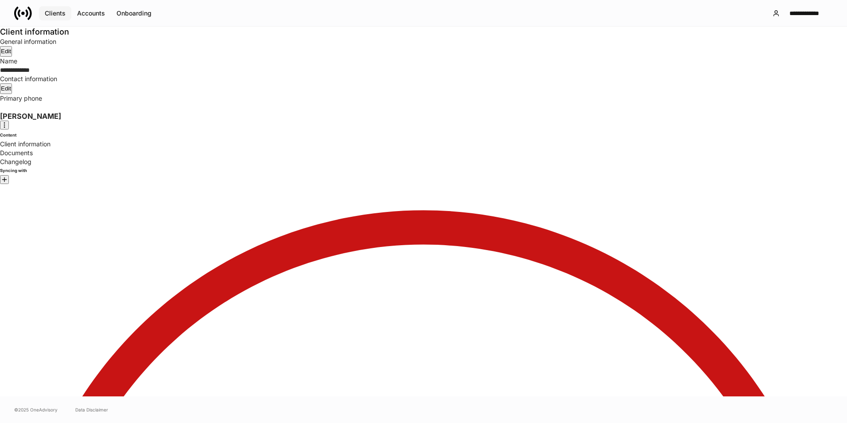
click at [57, 12] on div "Clients" at bounding box center [55, 13] width 21 height 9
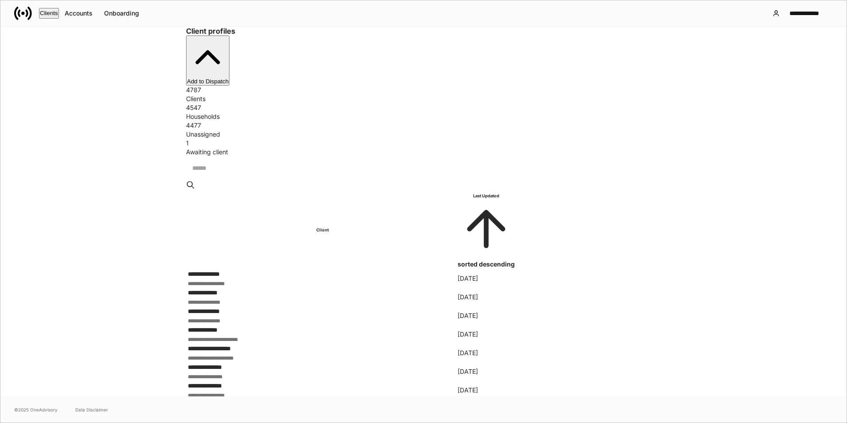
click at [198, 94] on div "Clients" at bounding box center [423, 98] width 475 height 9
click at [199, 94] on div "Clients" at bounding box center [423, 98] width 475 height 9
drag, startPoint x: 199, startPoint y: 92, endPoint x: 199, endPoint y: 77, distance: 15.1
click at [199, 86] on div "4787" at bounding box center [423, 90] width 475 height 9
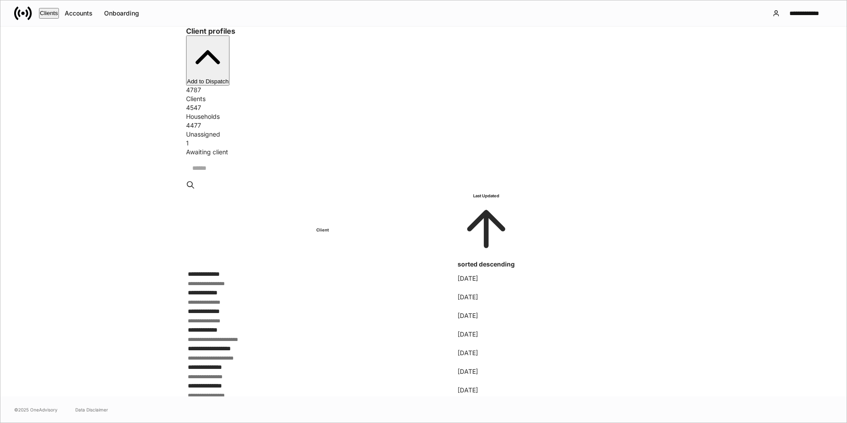
click at [48, 14] on div "Clients" at bounding box center [49, 13] width 18 height 9
click at [189, 88] on div "4787 Clients" at bounding box center [423, 95] width 475 height 18
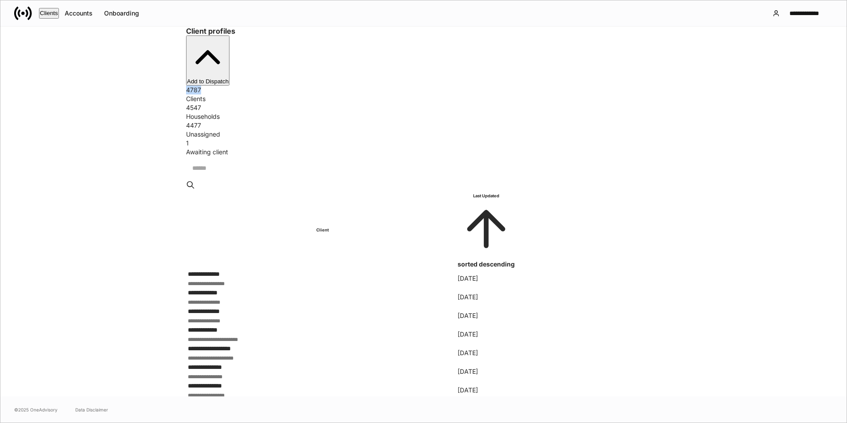
click at [50, 11] on div "Clients" at bounding box center [49, 13] width 18 height 9
click at [235, 269] on div "**********" at bounding box center [322, 273] width 269 height 9
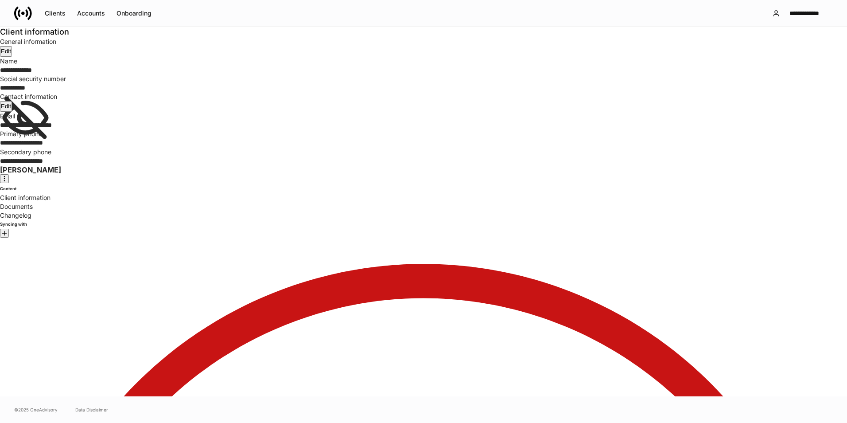
click at [26, 9] on icon at bounding box center [23, 13] width 18 height 18
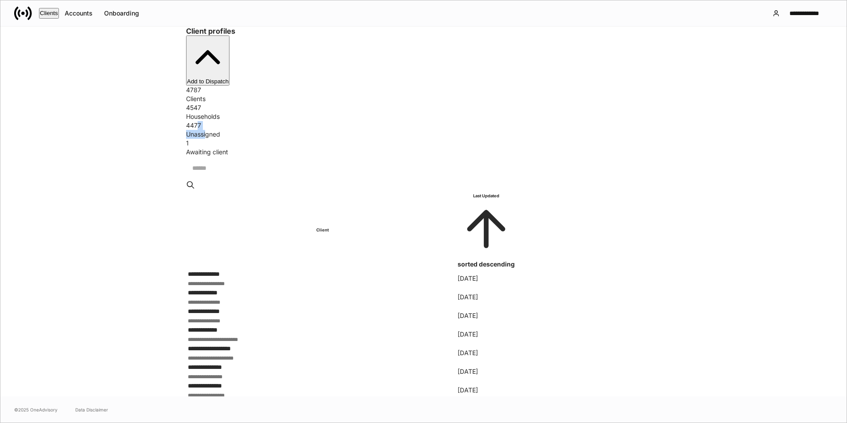
click at [457, 121] on div "4477 Unassigned" at bounding box center [423, 130] width 475 height 18
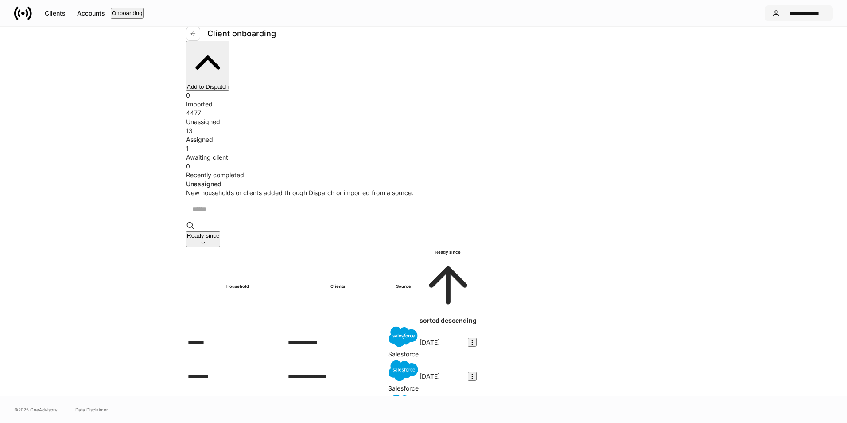
click at [806, 10] on div "**********" at bounding box center [805, 13] width 42 height 9
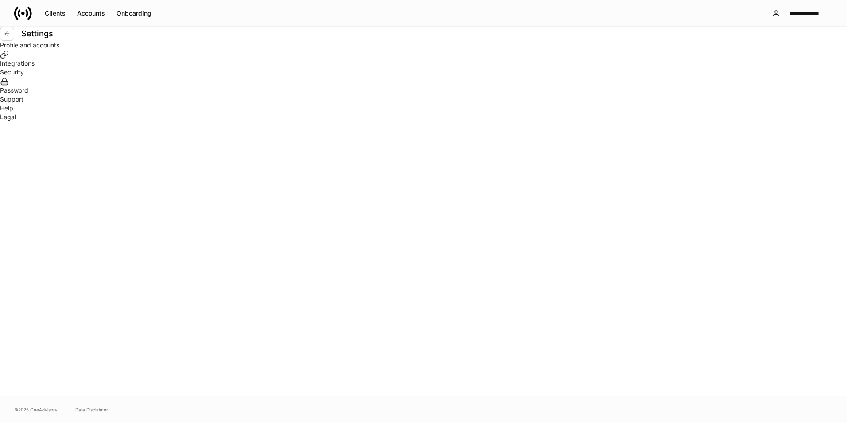
click at [289, 68] on div "Integrations" at bounding box center [423, 63] width 847 height 9
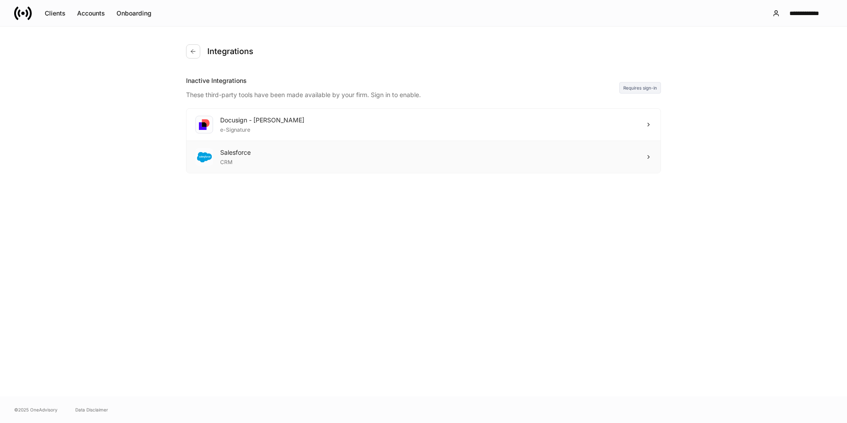
click at [429, 159] on div "Salesforce CRM" at bounding box center [424, 157] width 474 height 32
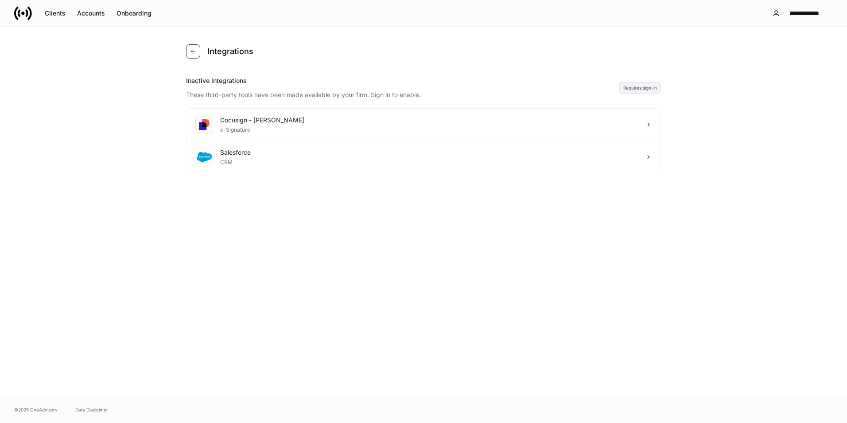
click at [195, 50] on icon "button" at bounding box center [193, 51] width 7 height 7
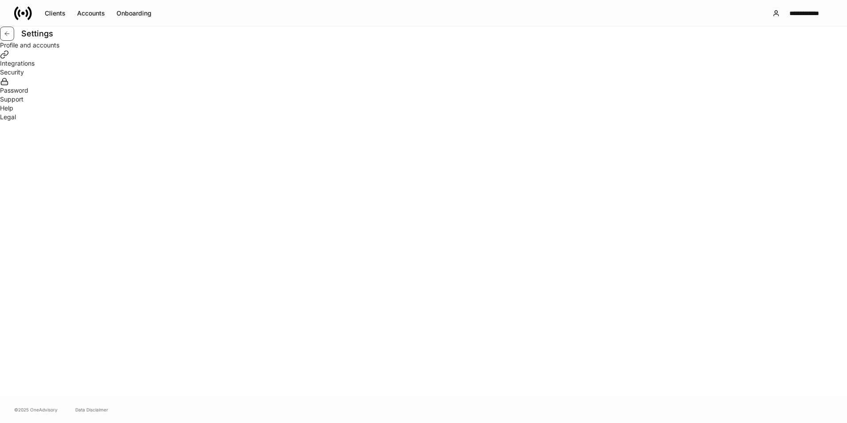
click at [11, 37] on icon "button" at bounding box center [7, 33] width 7 height 7
